Goal: Navigation & Orientation: Find specific page/section

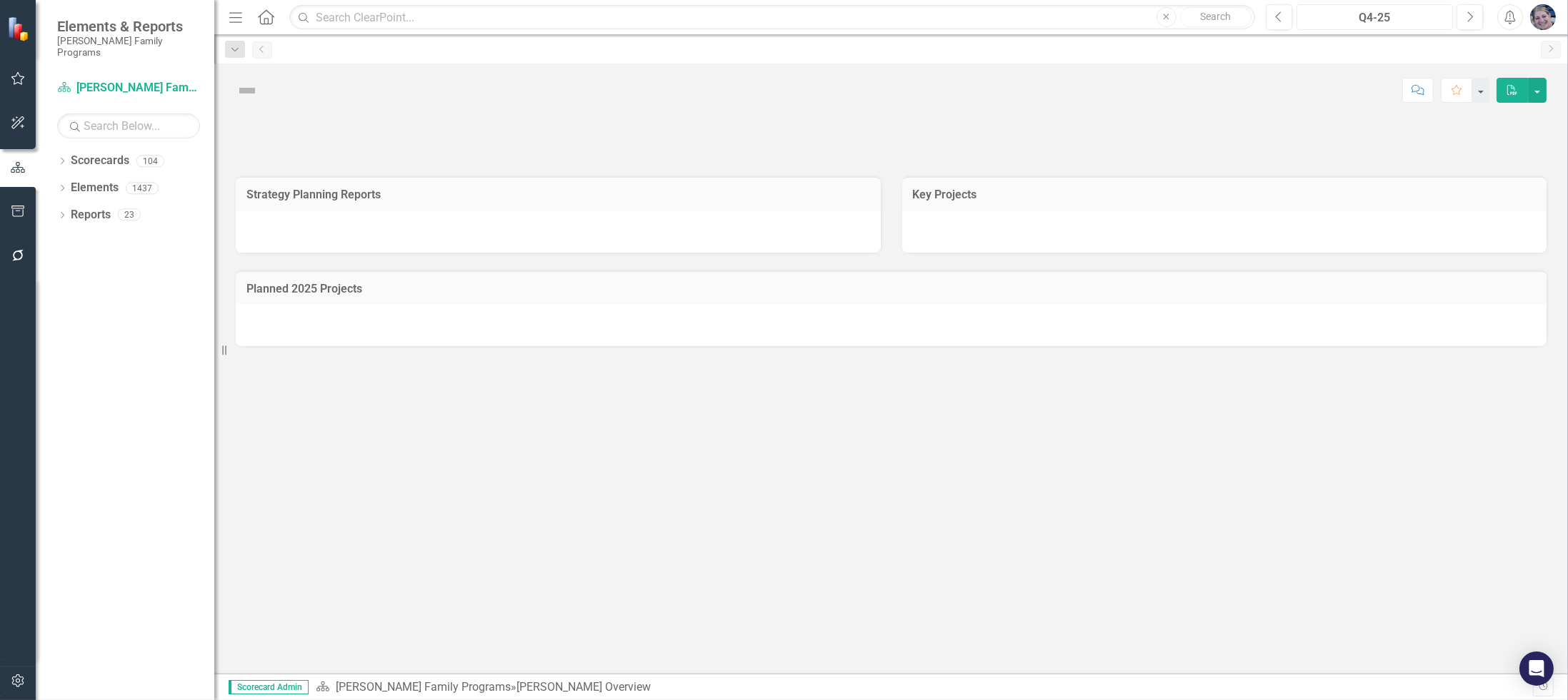
click at [1373, 14] on div "Q4-25" at bounding box center [1375, 18] width 147 height 17
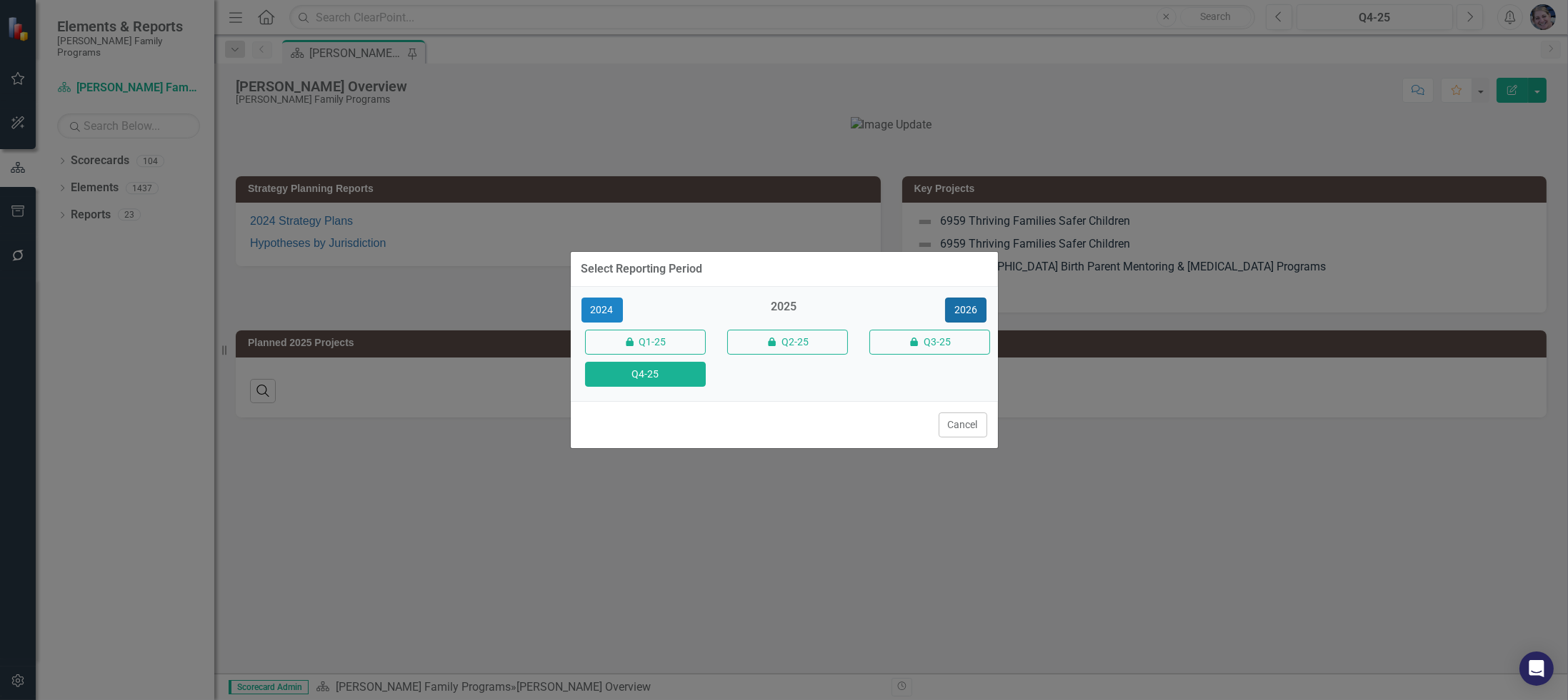
click at [974, 307] on button "2026" at bounding box center [966, 310] width 42 height 25
click at [643, 367] on button "Q4-26" at bounding box center [645, 374] width 120 height 25
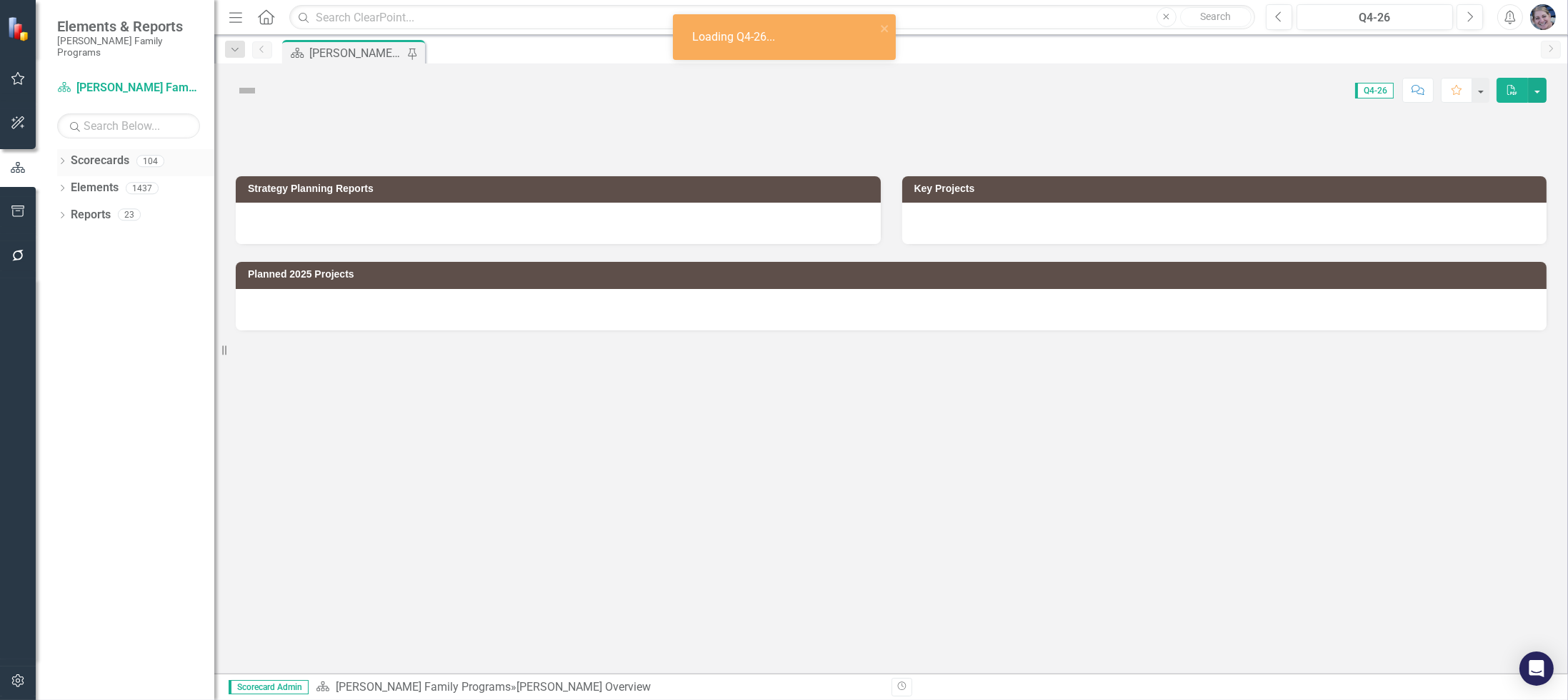
click at [63, 158] on icon at bounding box center [62, 160] width 3 height 6
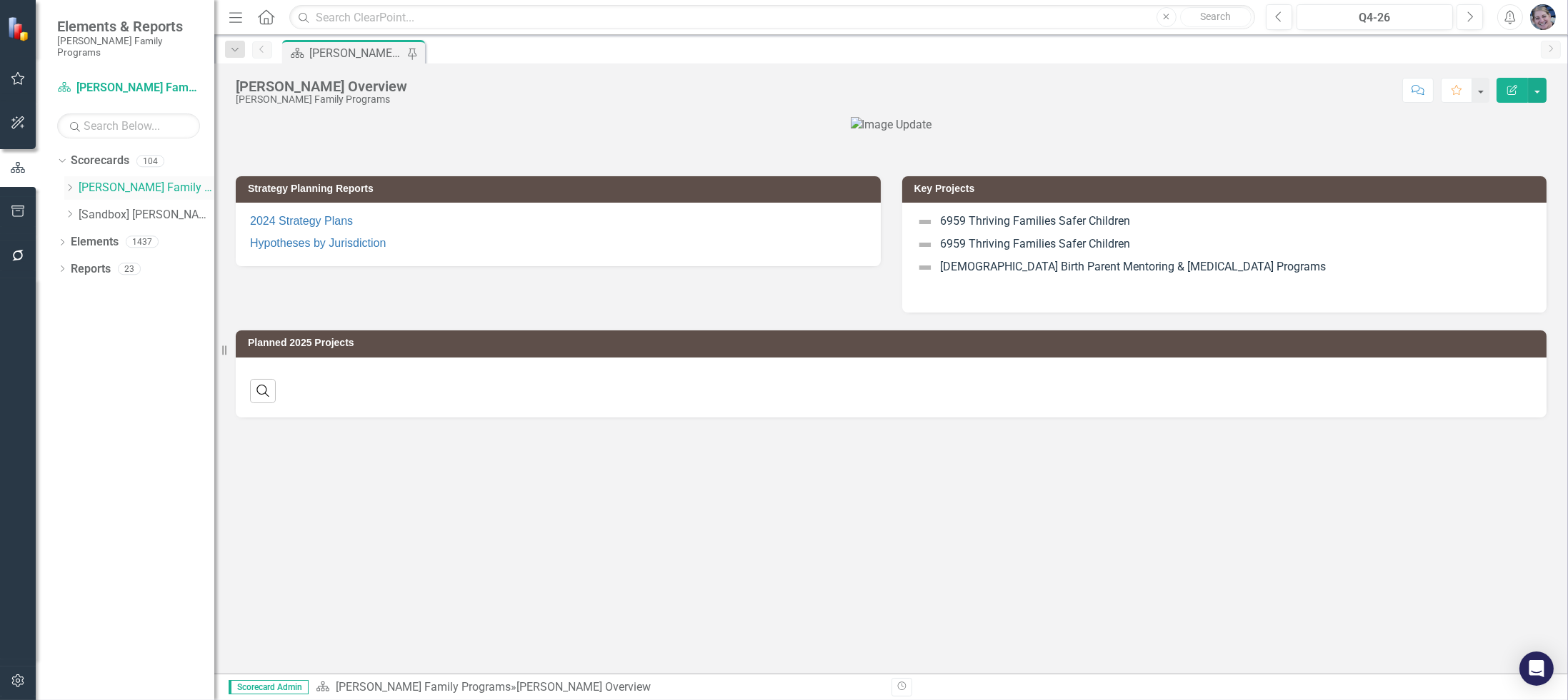
click at [70, 185] on icon at bounding box center [70, 188] width 3 height 7
click at [85, 319] on icon at bounding box center [85, 322] width 3 height 7
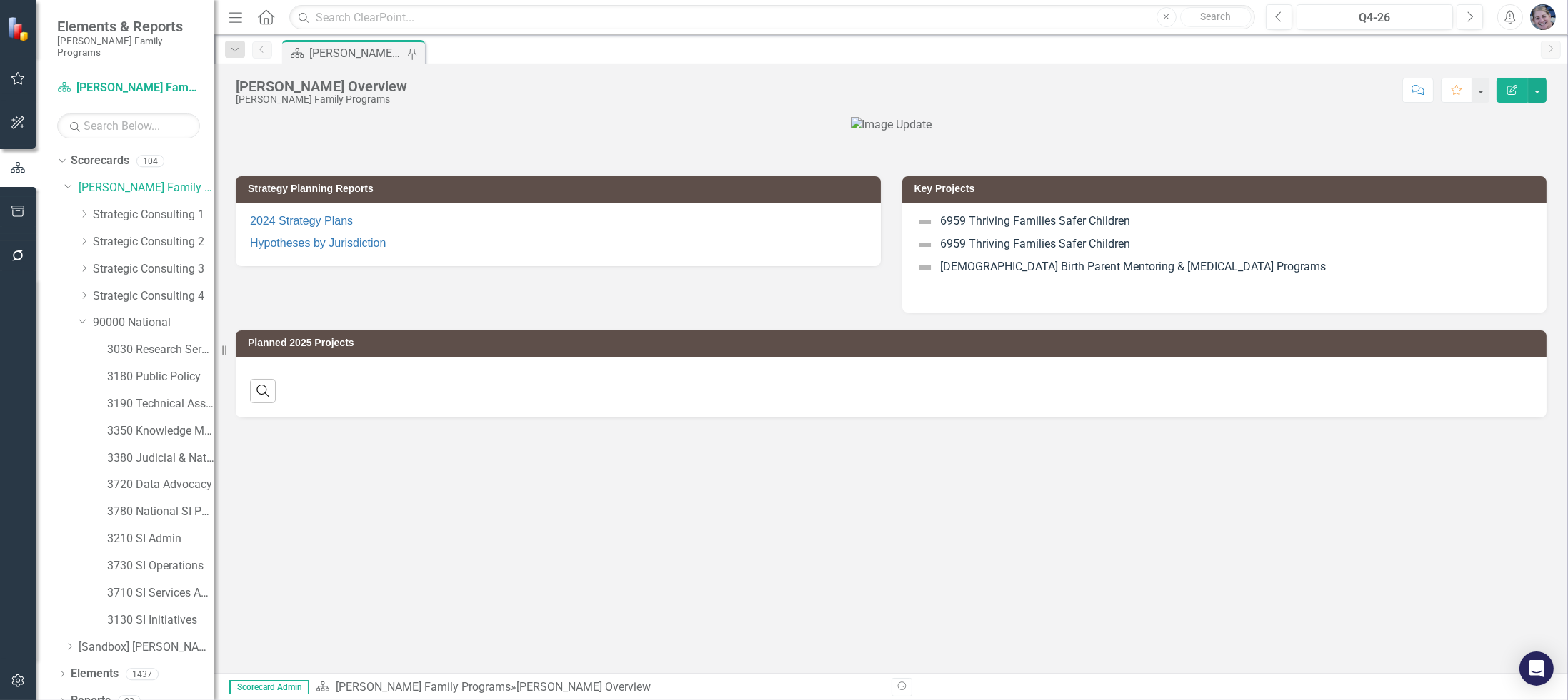
scroll to position [3, 0]
click at [122, 528] on link "3210 SI Admin" at bounding box center [161, 535] width 107 height 16
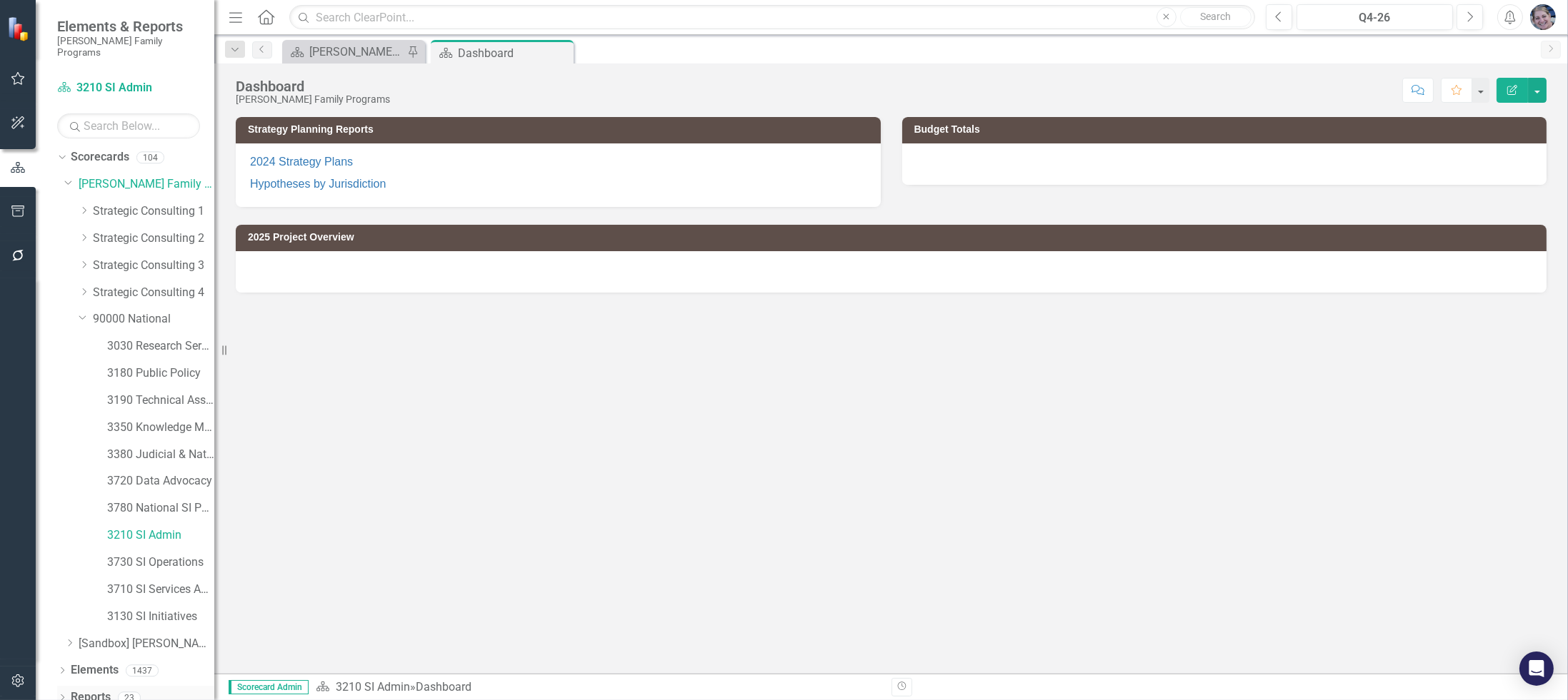
click at [84, 690] on link "Reports" at bounding box center [91, 697] width 40 height 16
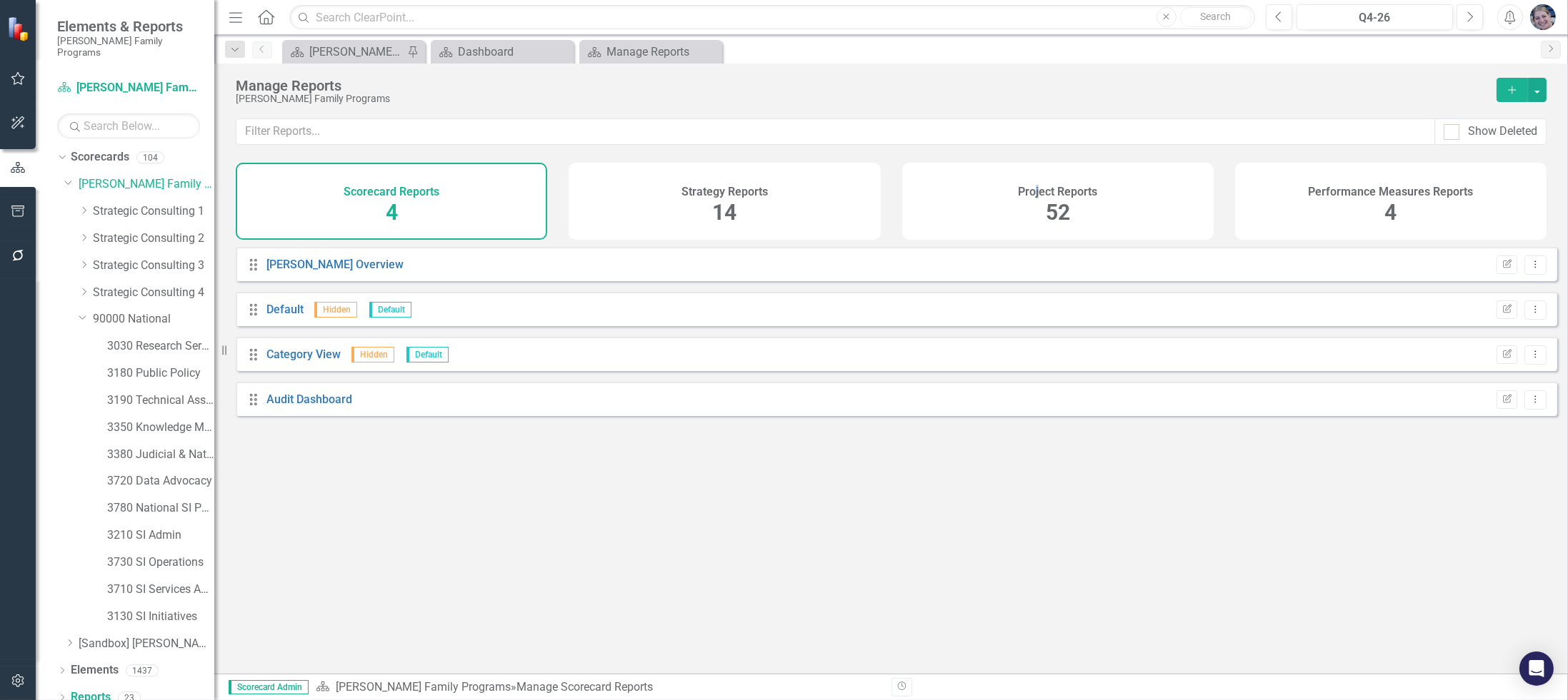
click at [1037, 204] on div "Project Reports 52" at bounding box center [1057, 201] width 311 height 77
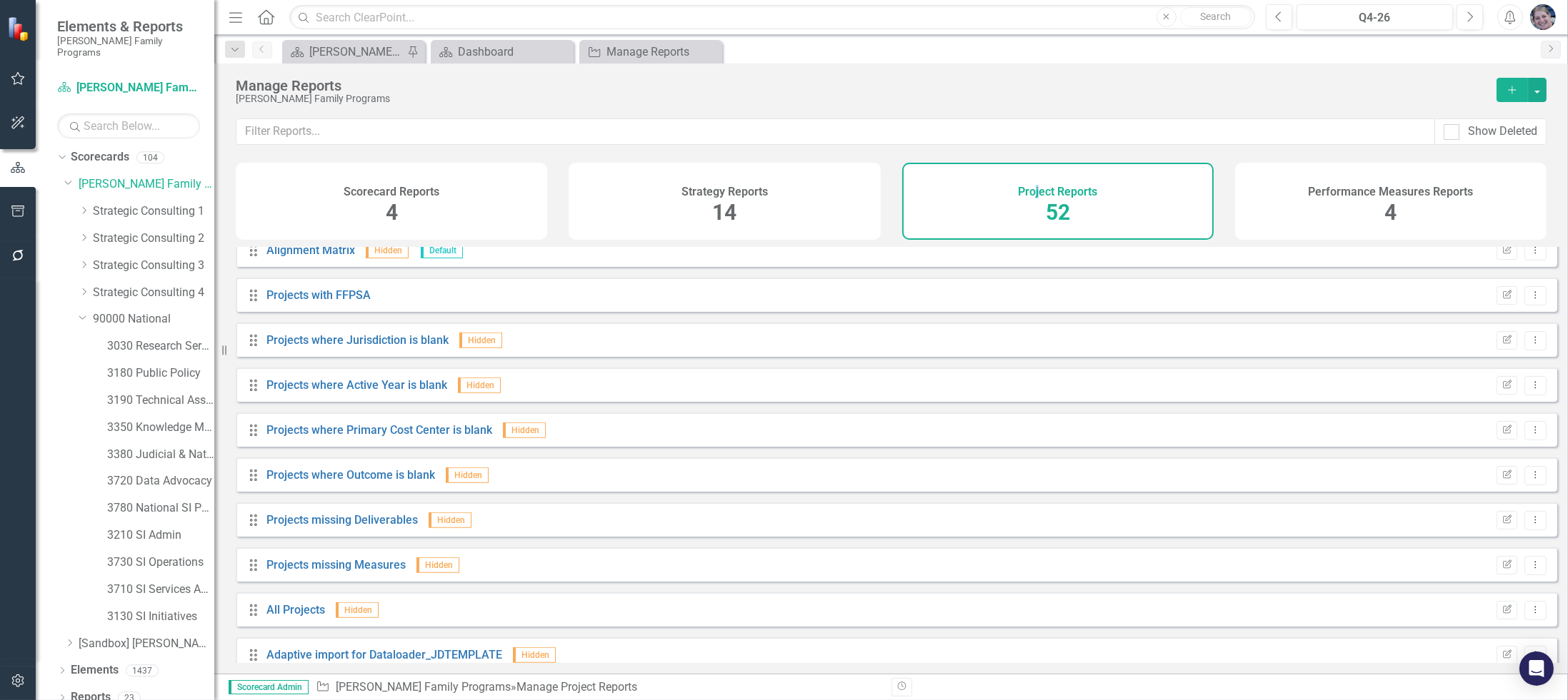
scroll to position [1922, 0]
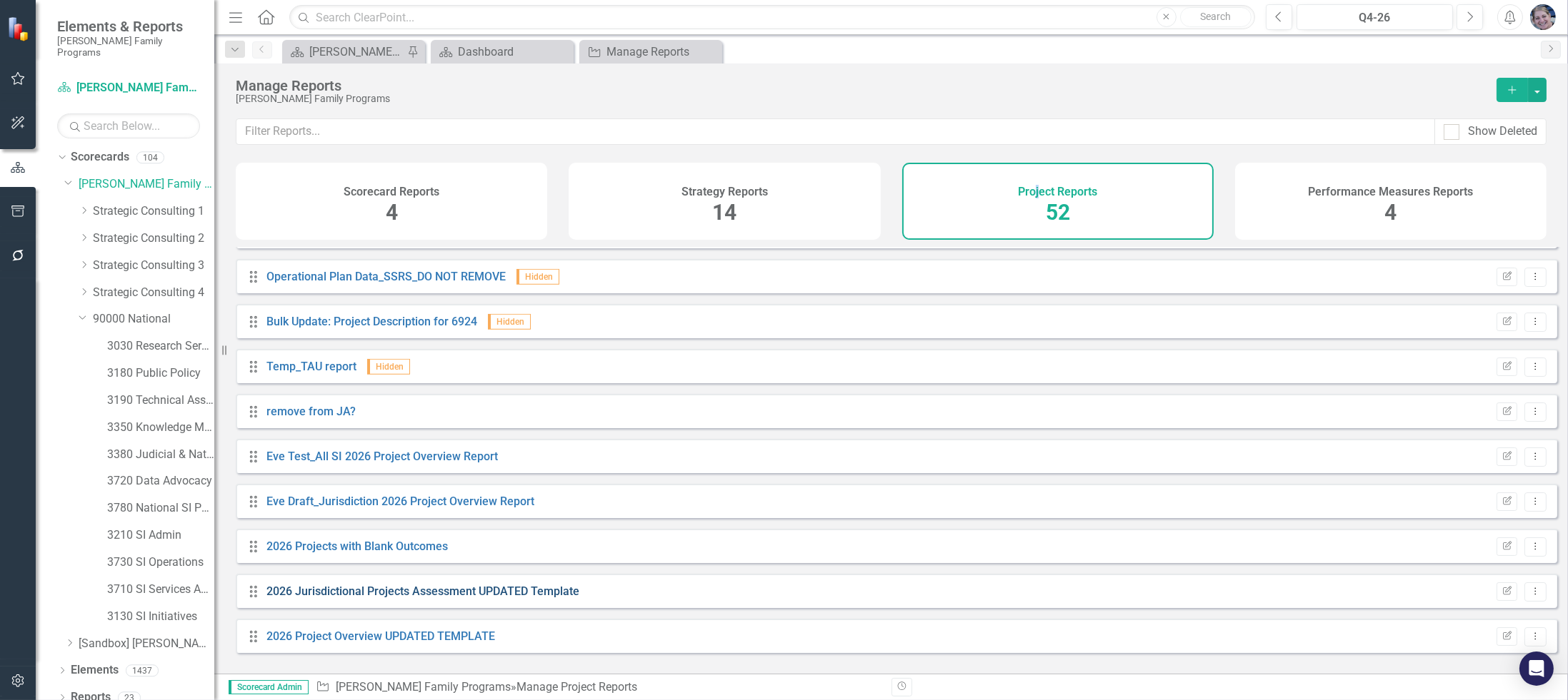
click at [345, 598] on link "2026 Jurisdictional Projects Assessment UPDATED Template" at bounding box center [422, 592] width 313 height 14
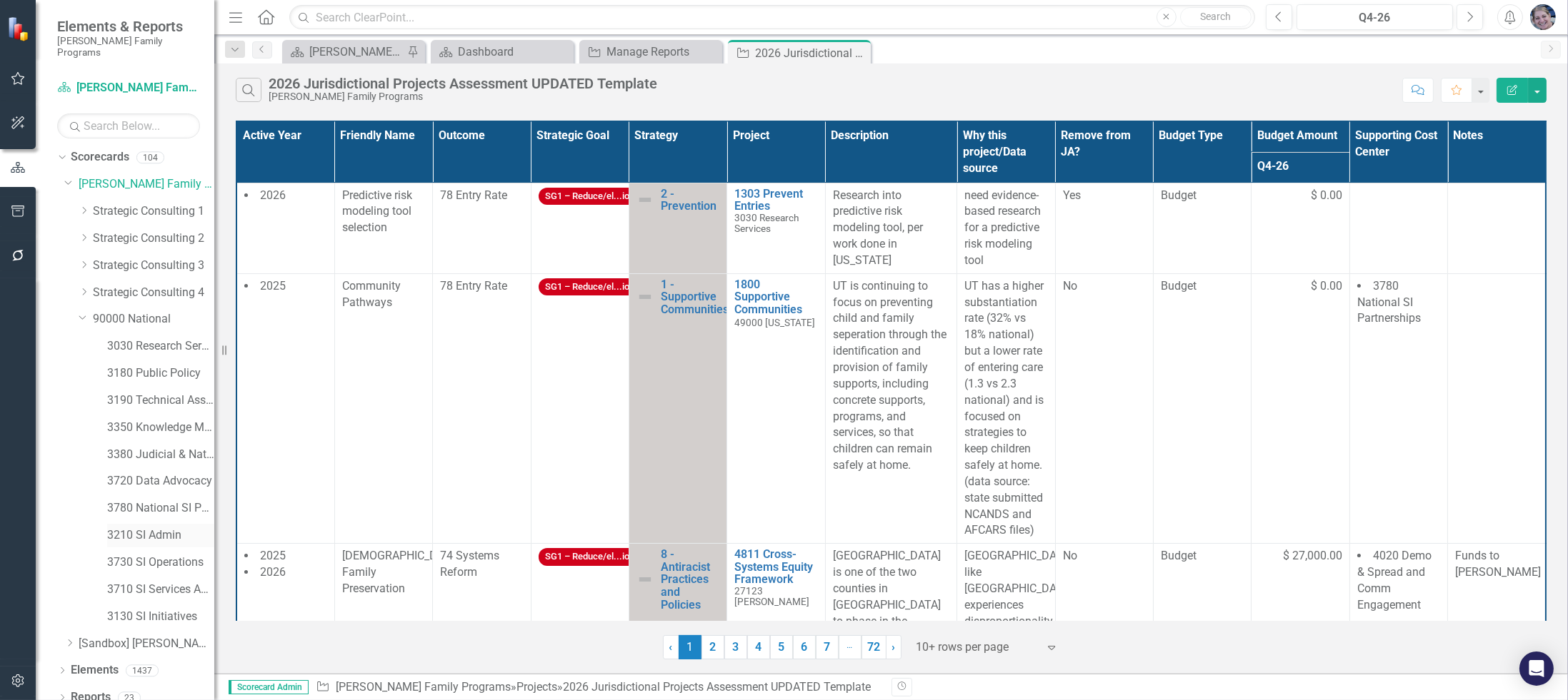
click at [129, 528] on link "3210 SI Admin" at bounding box center [161, 535] width 107 height 16
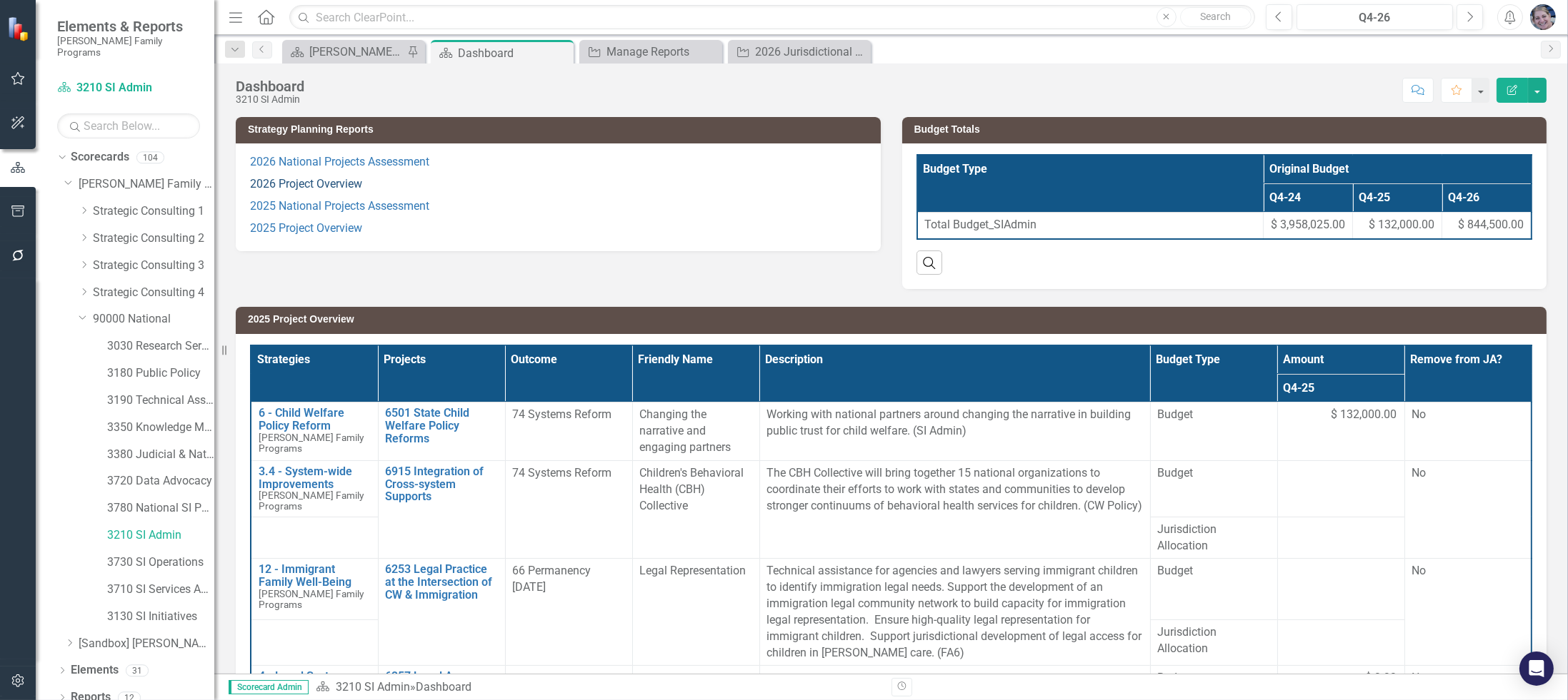
click at [334, 179] on link "2026 Project Overview" at bounding box center [305, 184] width 112 height 14
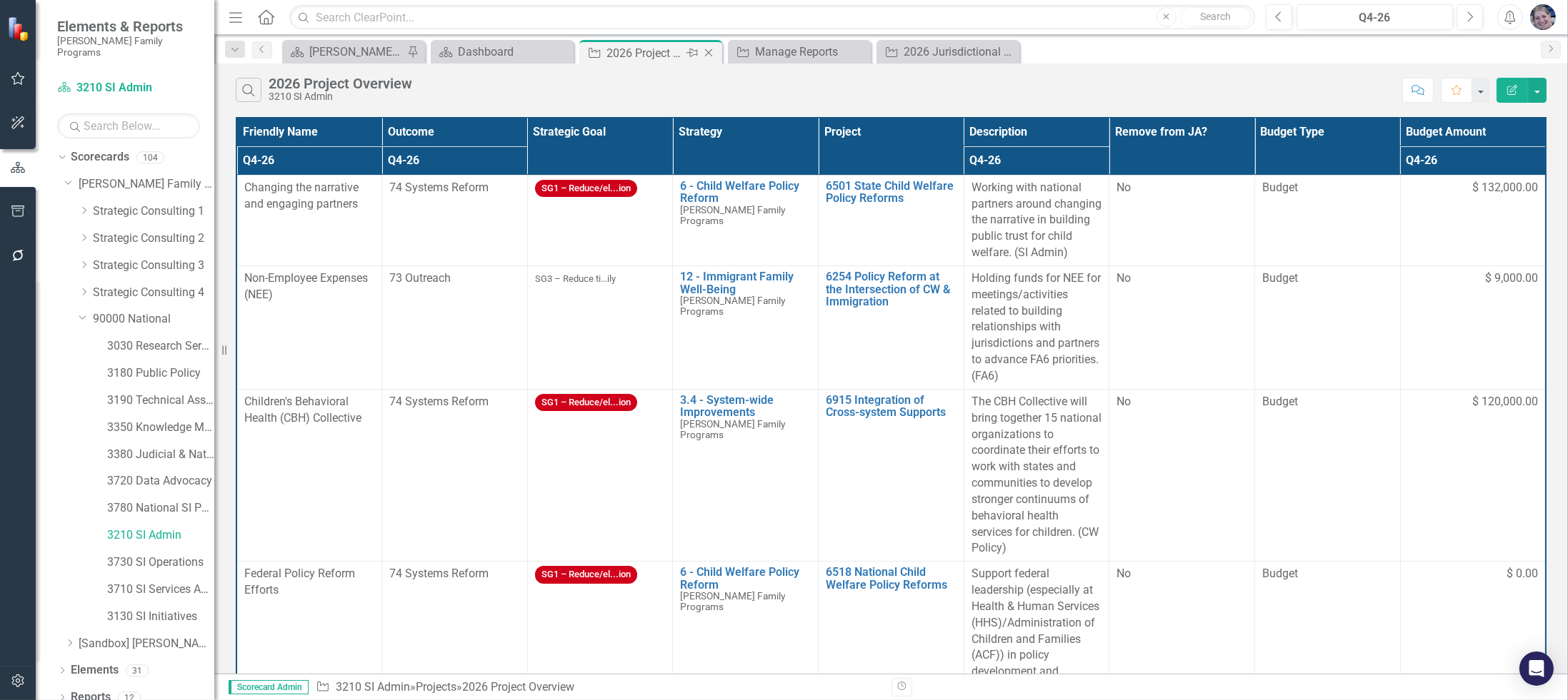
click at [710, 52] on icon "Close" at bounding box center [708, 52] width 14 height 11
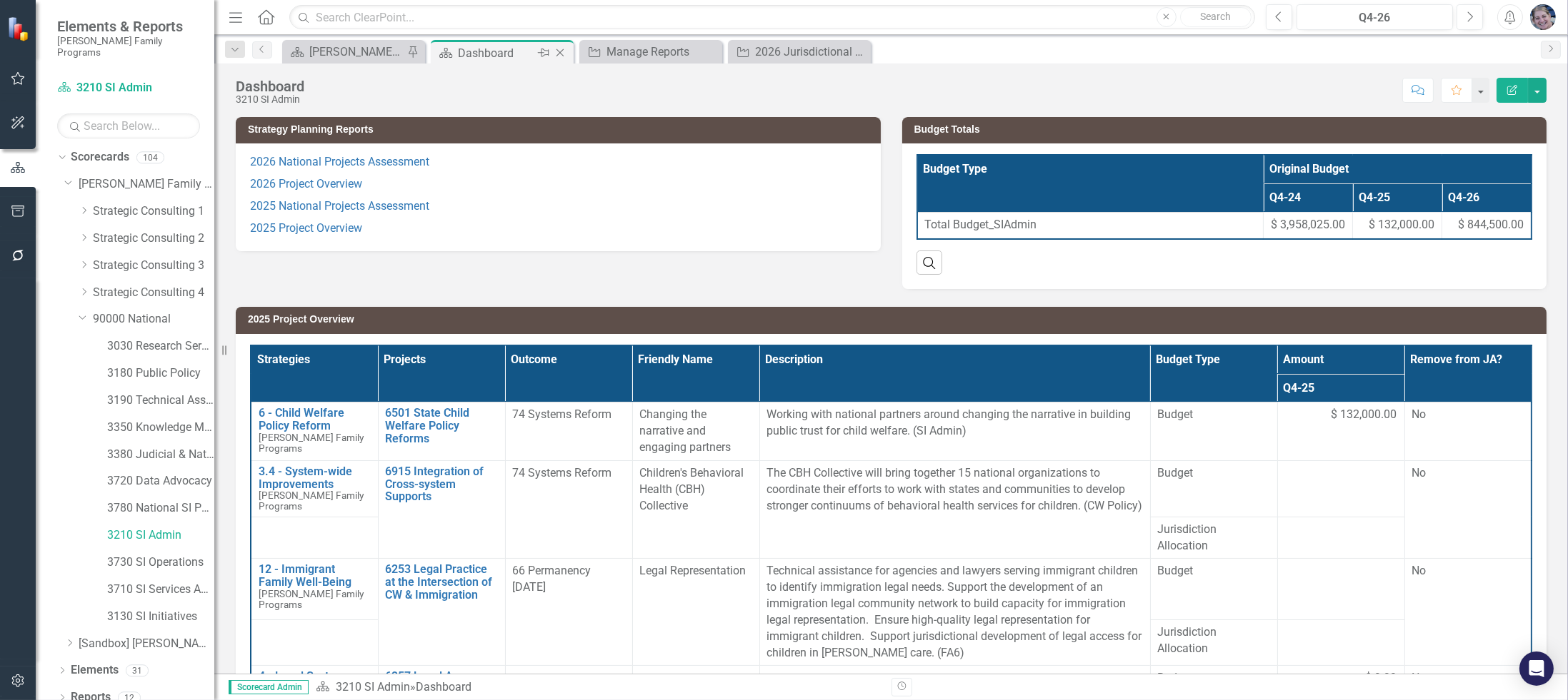
click at [557, 56] on icon "Close" at bounding box center [560, 52] width 14 height 11
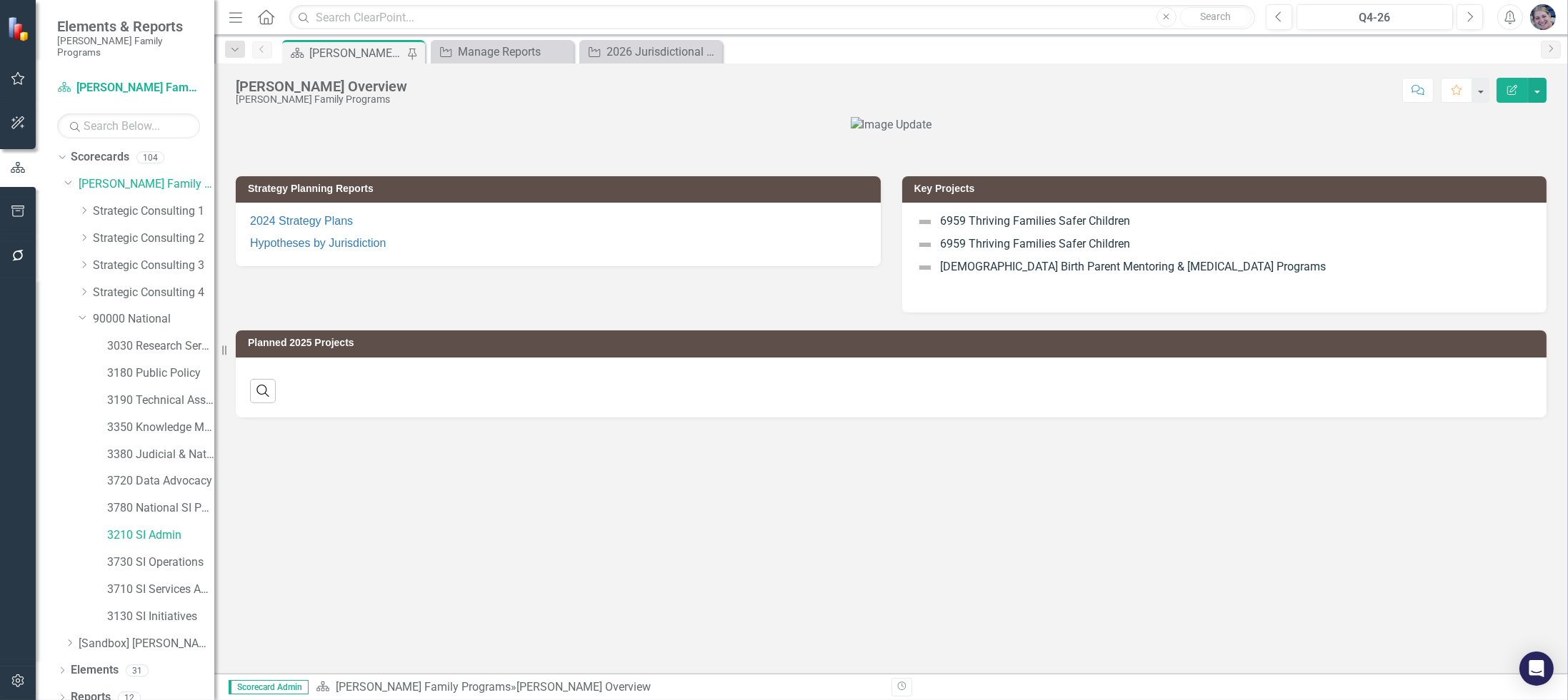
click at [0, 0] on icon "Close" at bounding box center [0, 0] width 0 height 0
click at [711, 52] on div "Scorecard [PERSON_NAME] Overview Pin Project 2026 Jurisdictional Projects Asses…" at bounding box center [906, 51] width 1254 height 23
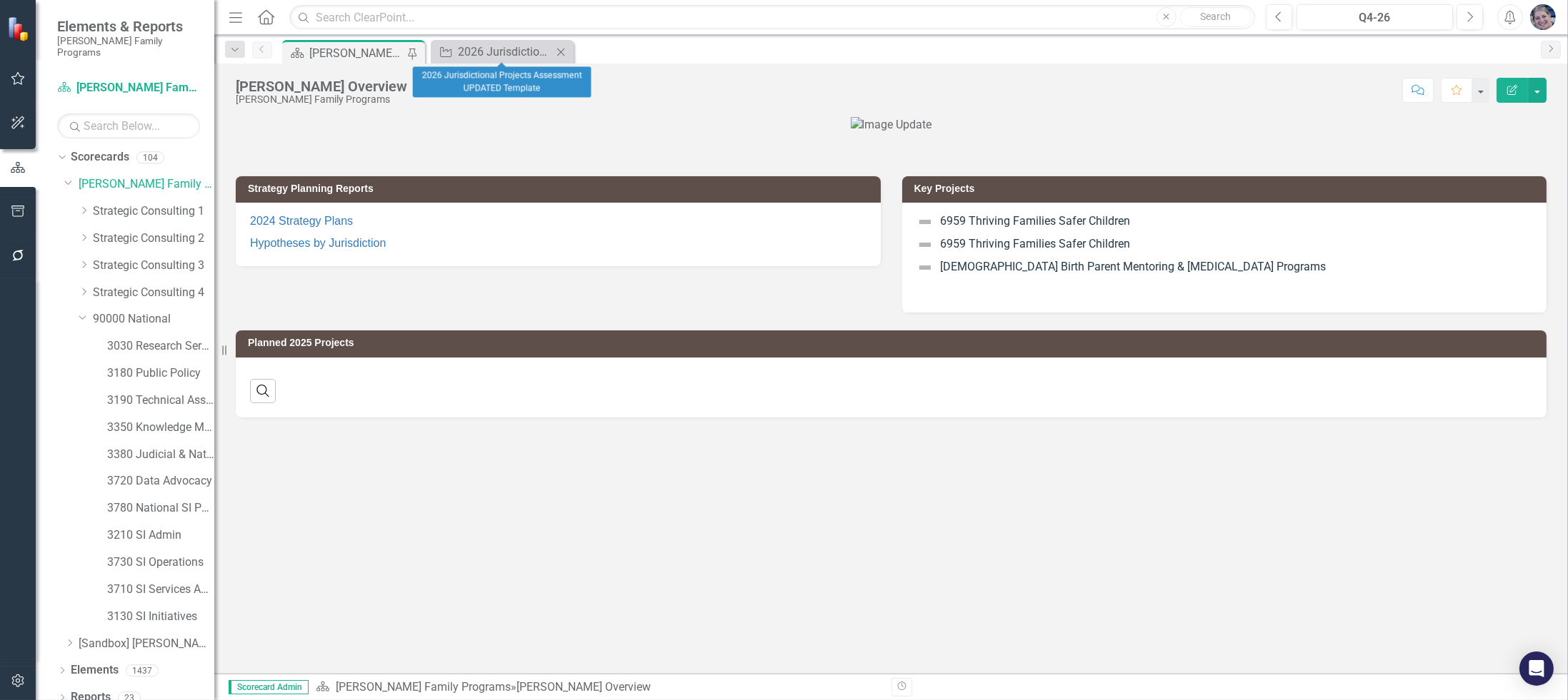
click at [565, 50] on icon "Close" at bounding box center [561, 52] width 14 height 11
